Goal: Information Seeking & Learning: Learn about a topic

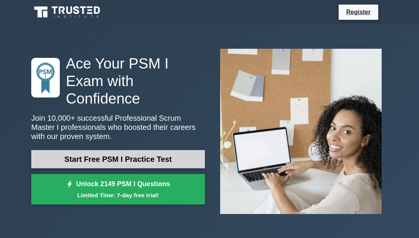
click at [71, 163] on link "Start Free PSM I Practice Test" at bounding box center [118, 159] width 174 height 18
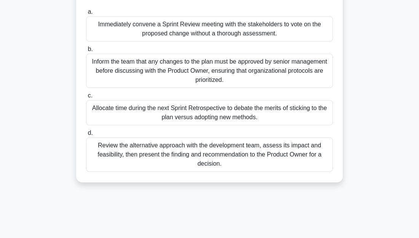
scroll to position [107, 0]
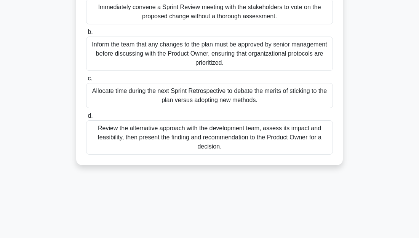
click at [113, 131] on div "Review the alternative approach with the development team, assess its impact an…" at bounding box center [209, 137] width 247 height 34
click at [86, 118] on input "d. Review the alternative approach with the development team, assess its impact…" at bounding box center [86, 115] width 0 height 5
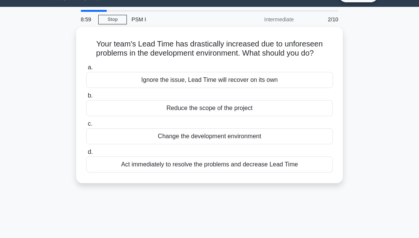
scroll to position [0, 0]
